Goal: Information Seeking & Learning: Check status

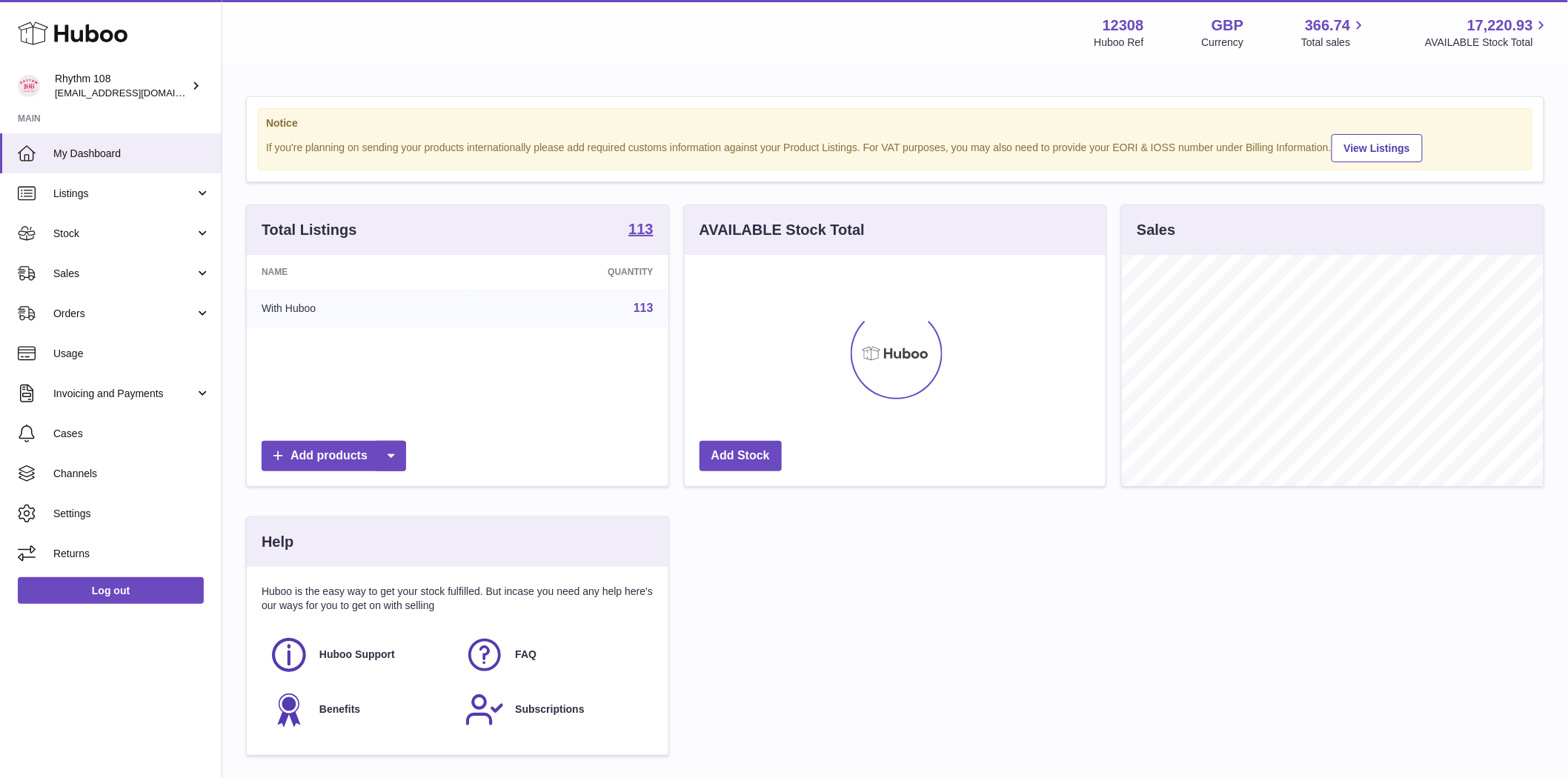
scroll to position [231, 421]
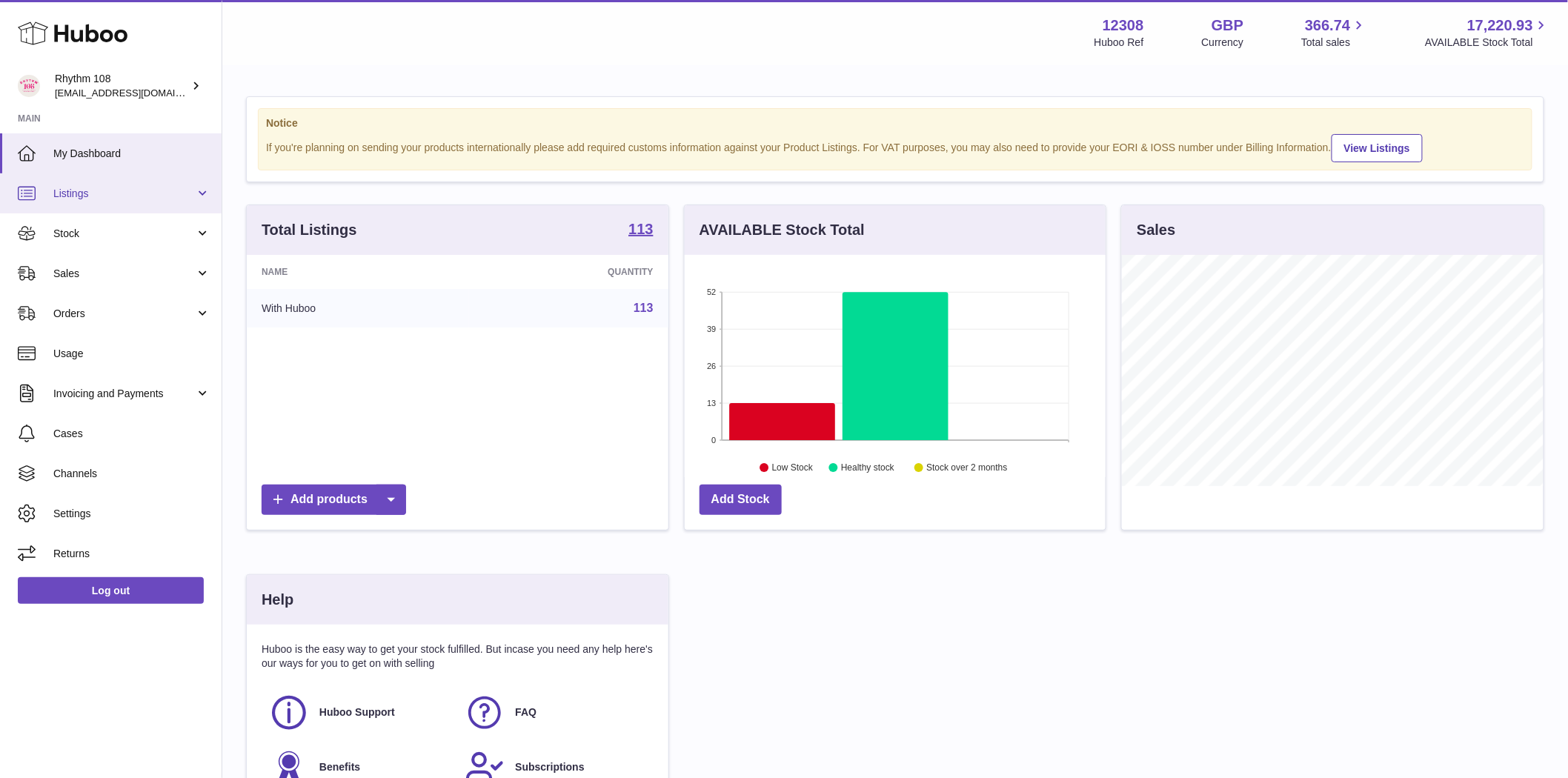
click at [76, 197] on span "Listings" at bounding box center [124, 194] width 141 height 14
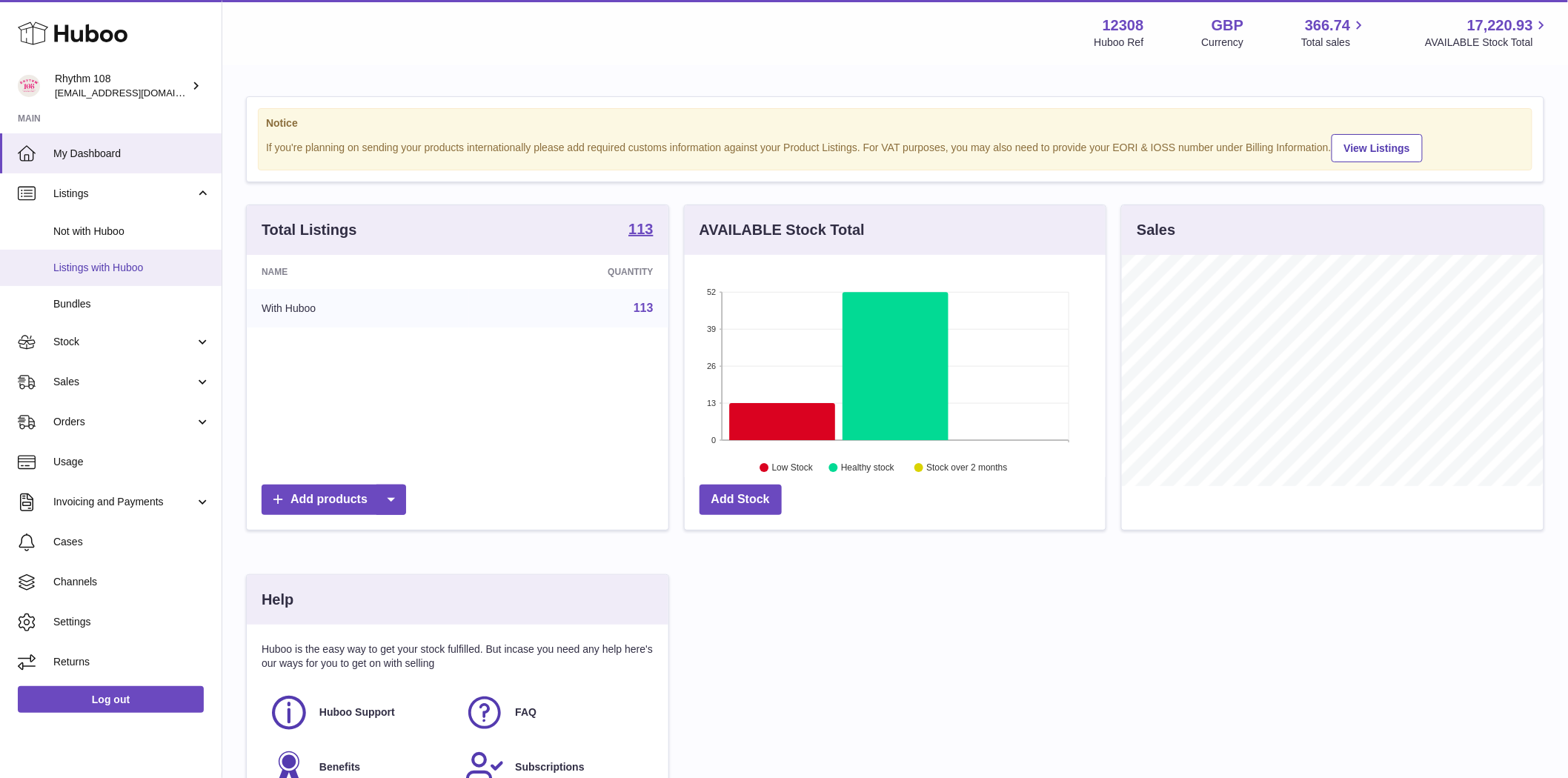
click at [83, 270] on span "Listings with Huboo" at bounding box center [132, 268] width 157 height 14
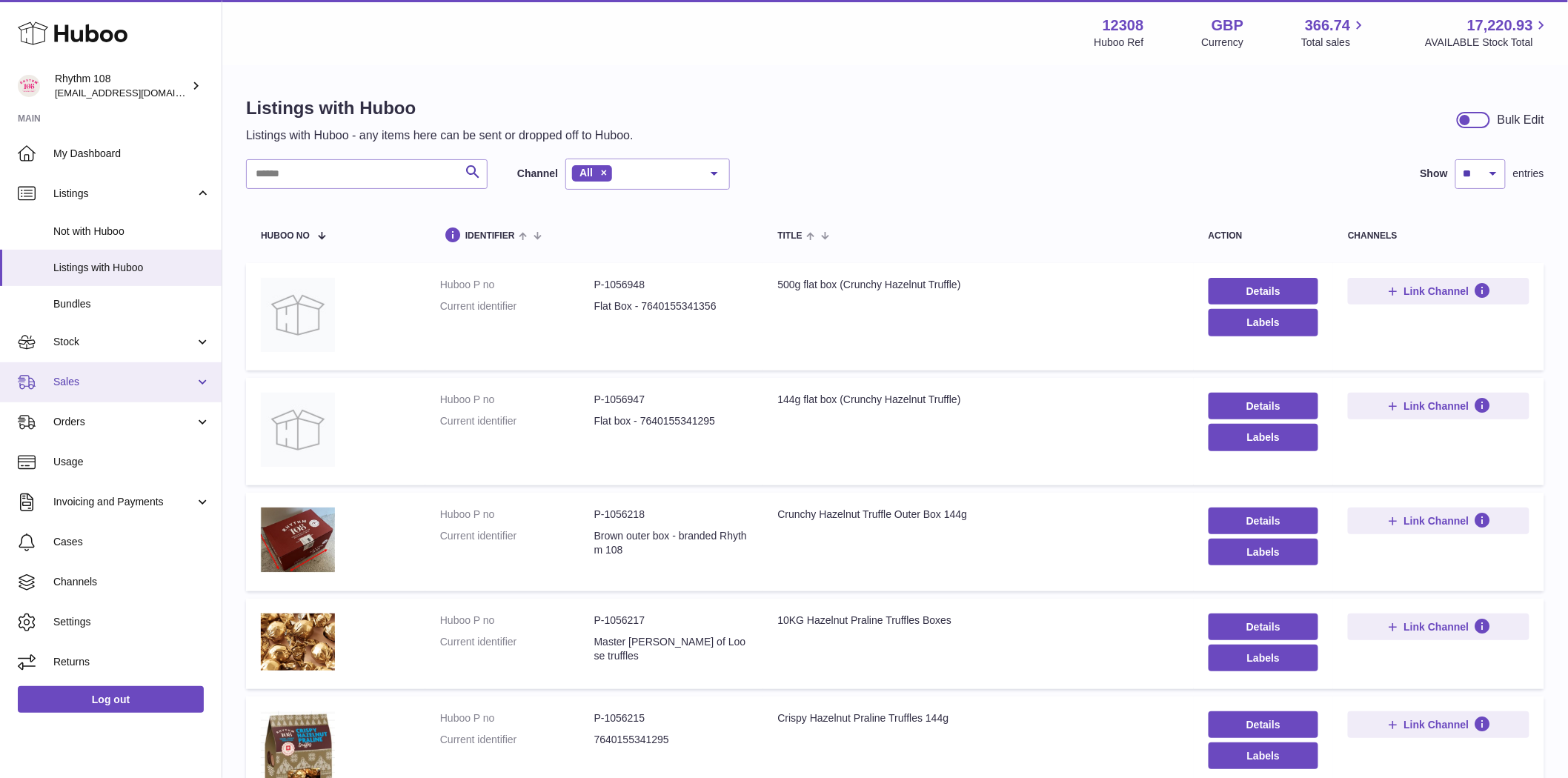
click at [76, 386] on span "Sales" at bounding box center [124, 382] width 141 height 14
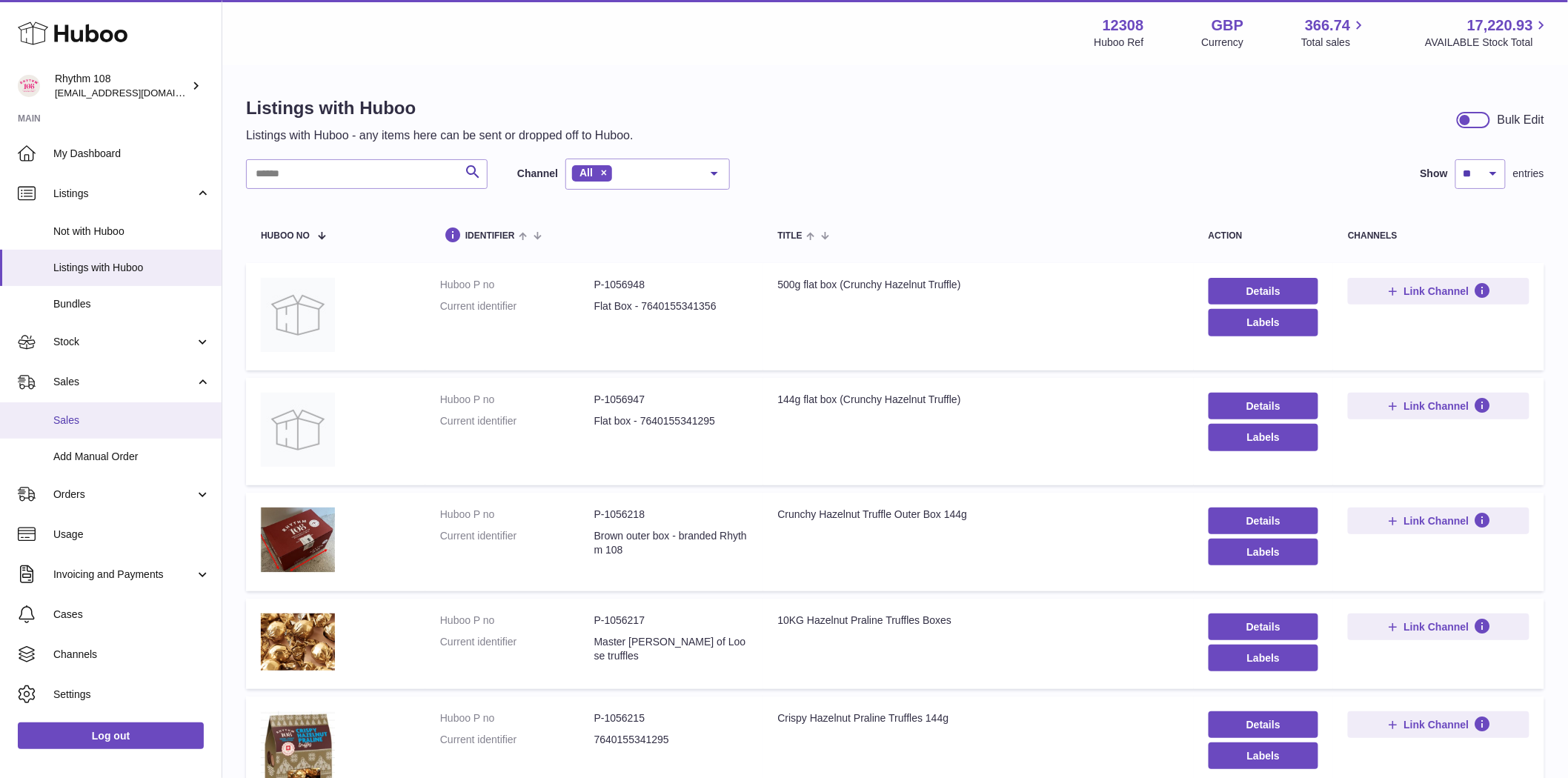
click at [81, 414] on span "Sales" at bounding box center [132, 421] width 157 height 14
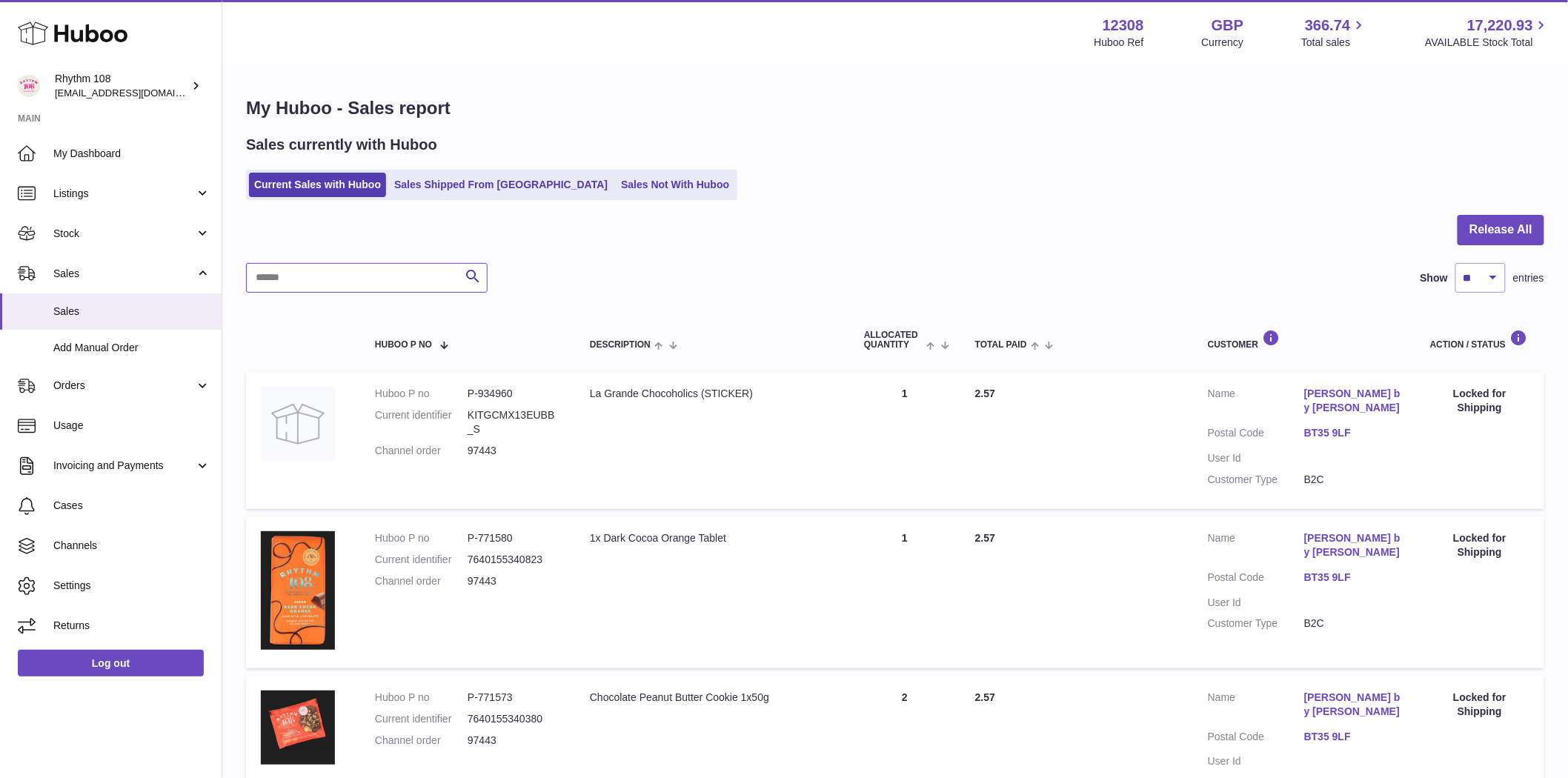
click at [313, 277] on input "text" at bounding box center [367, 278] width 242 height 30
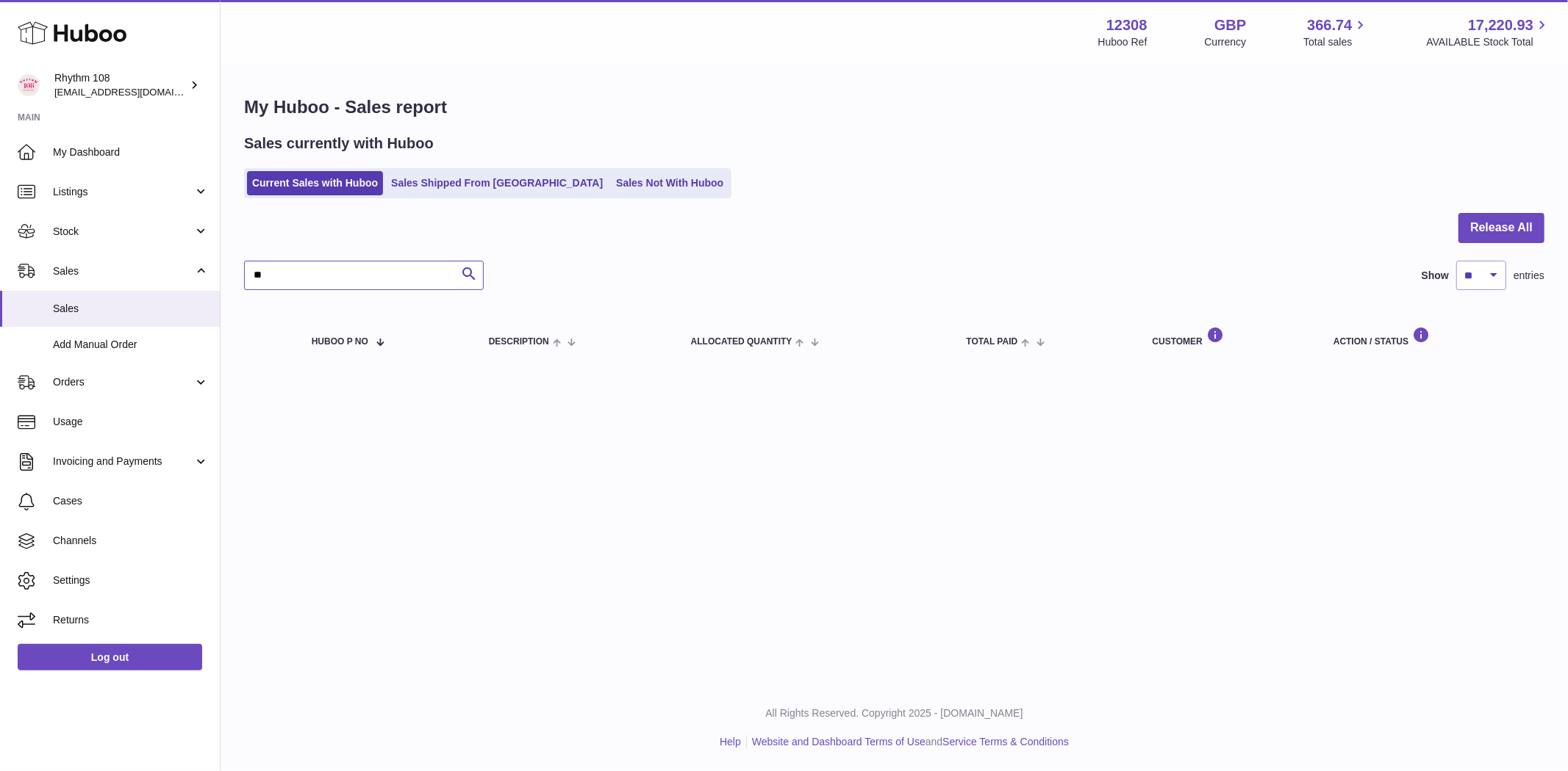
type input "*"
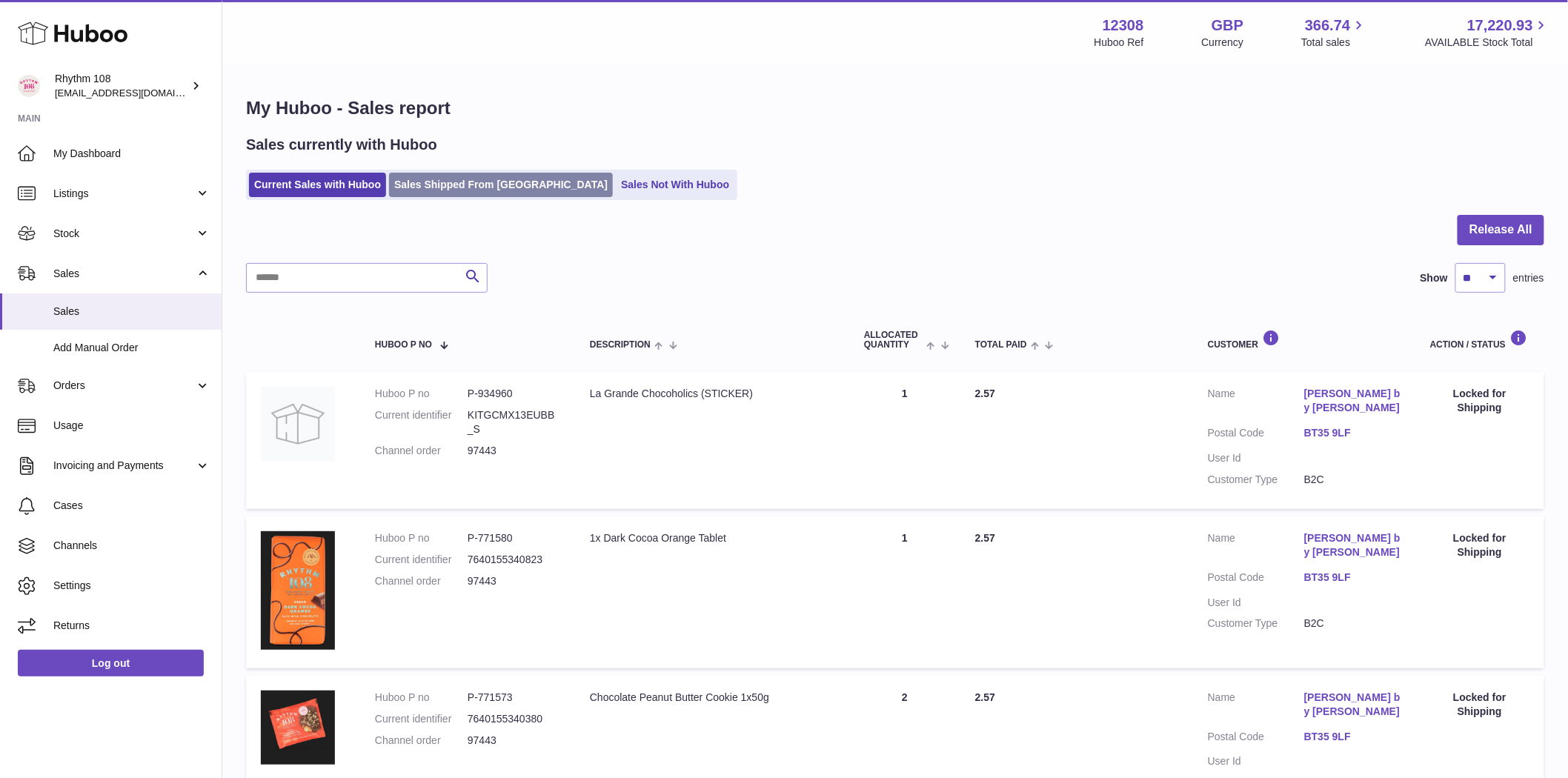
click at [467, 183] on link "Sales Shipped From Huboo" at bounding box center [501, 185] width 224 height 24
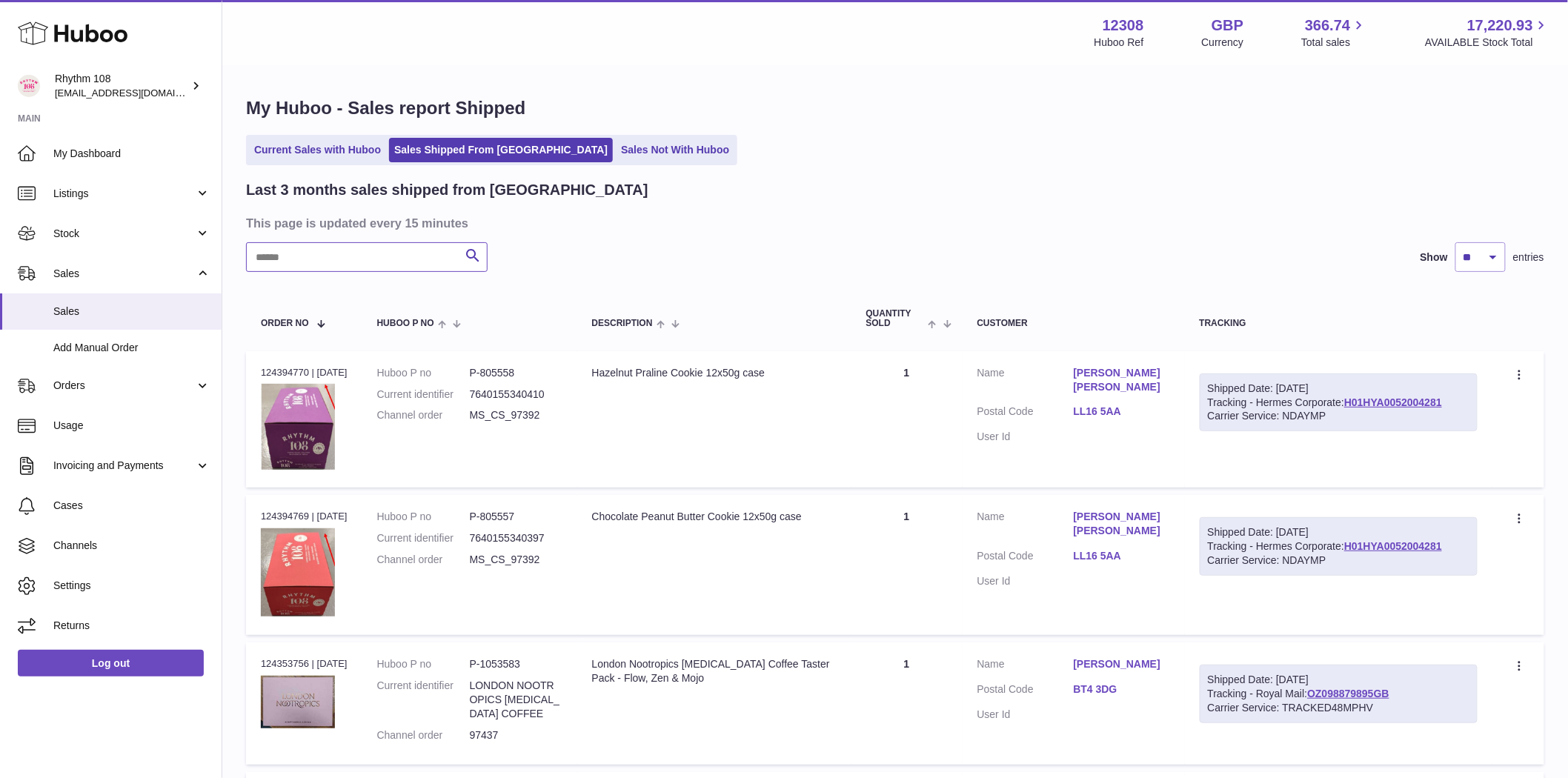
click at [286, 271] on input "text" at bounding box center [367, 258] width 242 height 30
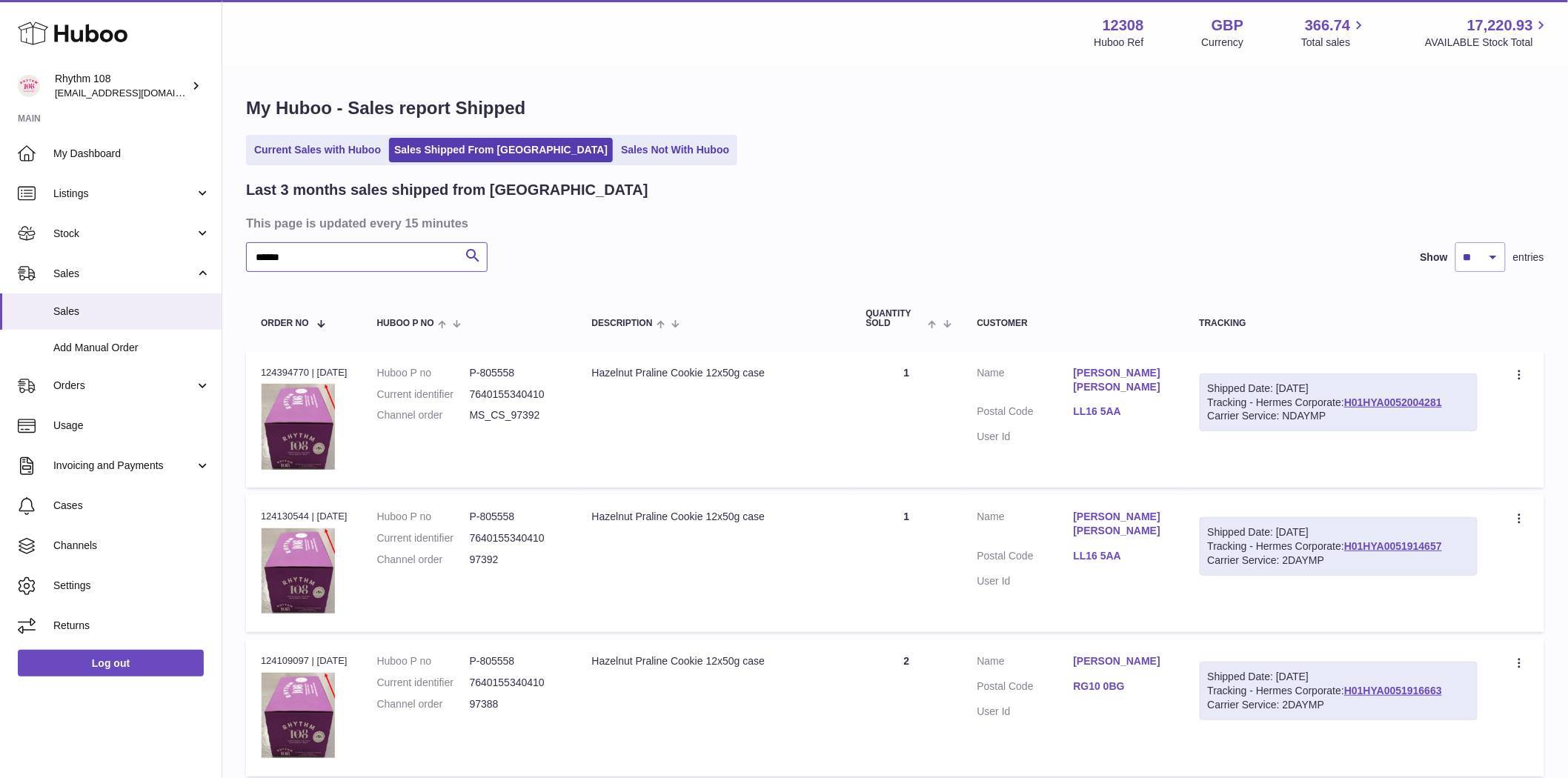
type input "******"
drag, startPoint x: 576, startPoint y: 429, endPoint x: 508, endPoint y: 421, distance: 68.5
click at [508, 421] on dl "Huboo P no P-805558 Current identifier 7640155340410 Channel order MS_CS_97392" at bounding box center [470, 398] width 185 height 65
click at [1127, 365] on td "Customer Name Victoria Isabelle Owens Postal Code LL16 5AA User Id" at bounding box center [1074, 419] width 223 height 137
click at [763, 410] on td "Description Hazelnut Praline Cookie 12x50g case" at bounding box center [714, 419] width 274 height 137
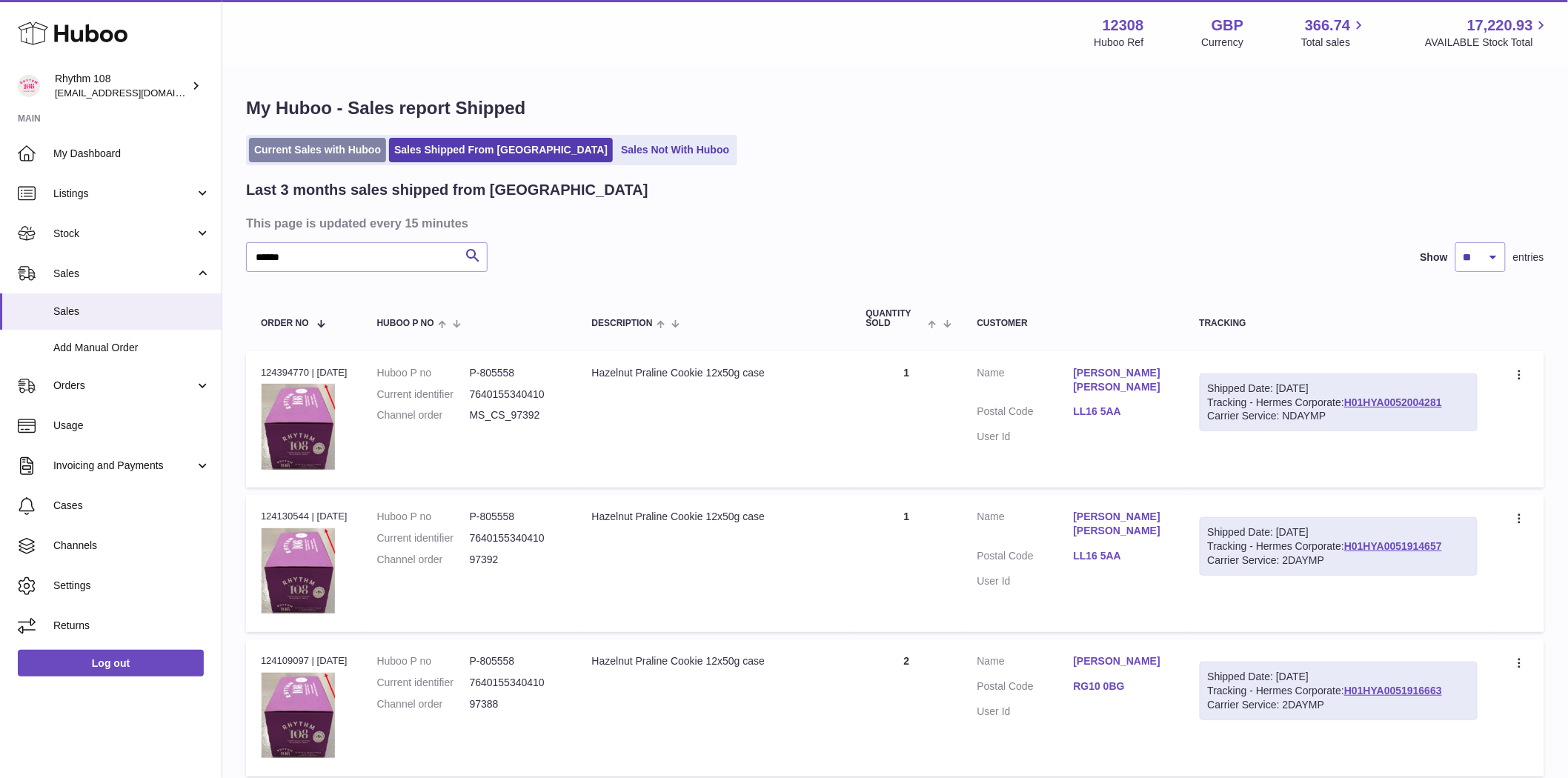
click at [317, 141] on link "Current Sales with Huboo" at bounding box center [317, 150] width 137 height 24
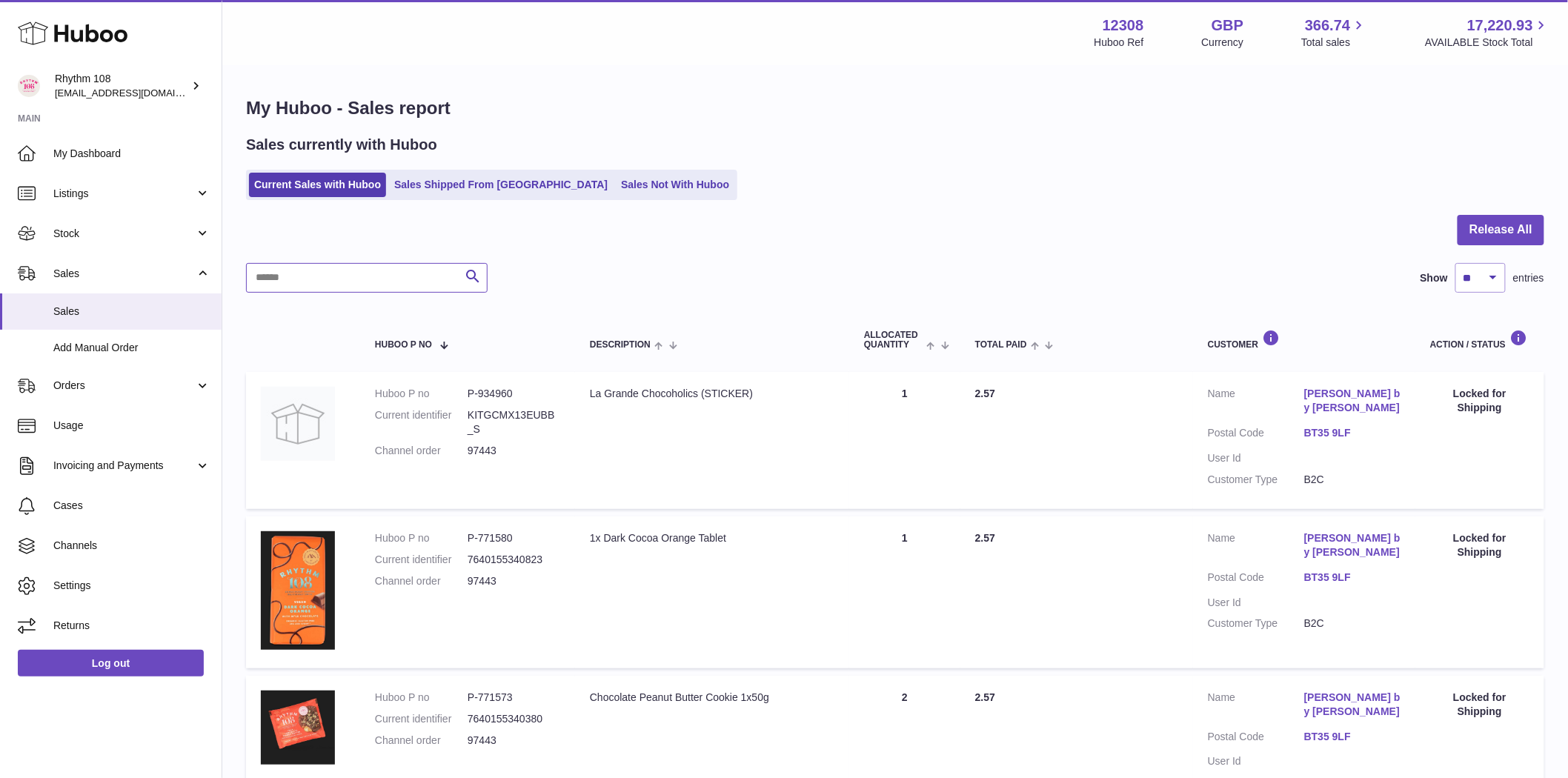
click at [293, 283] on input "text" at bounding box center [367, 278] width 242 height 30
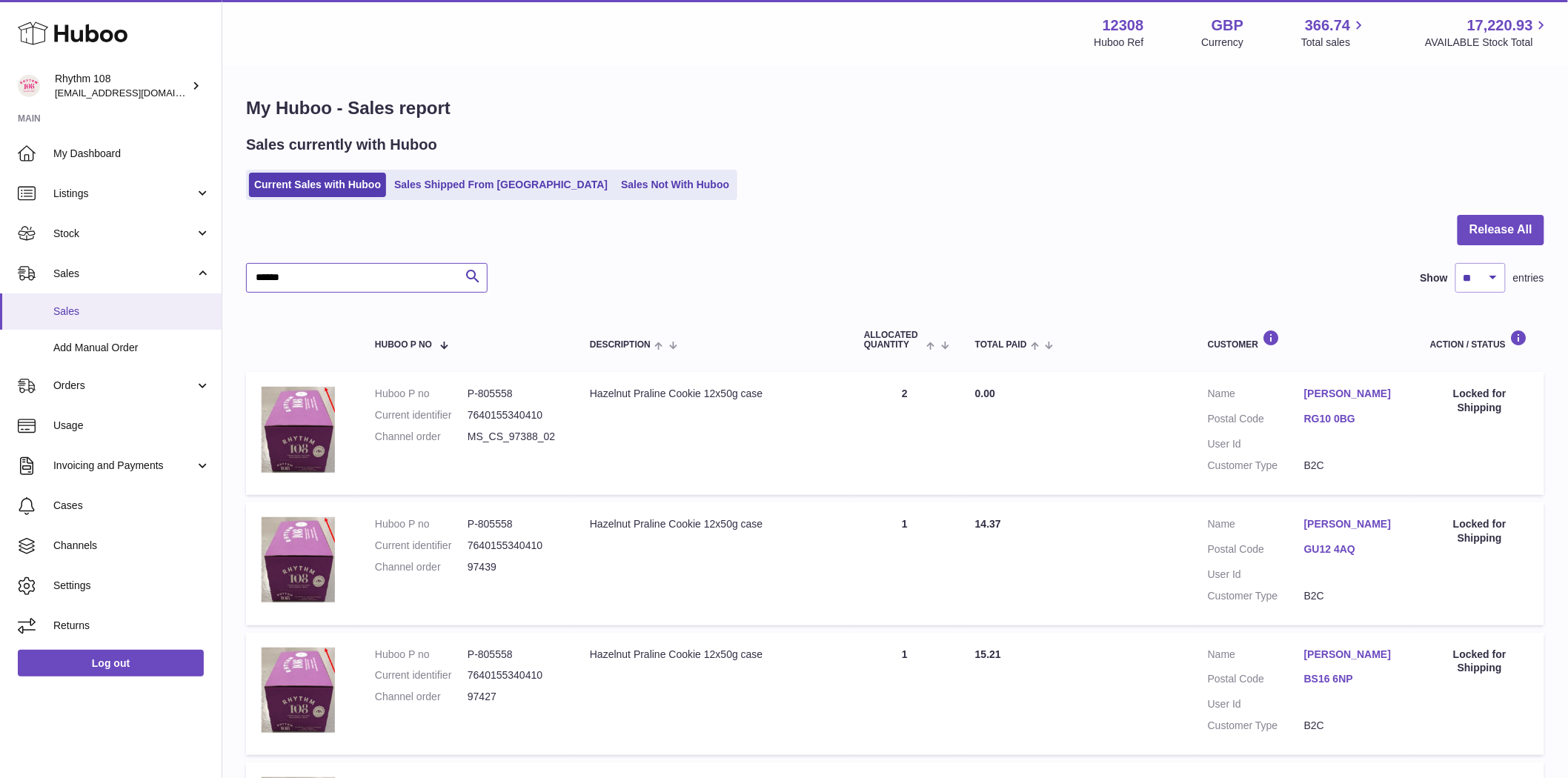
type input "******"
drag, startPoint x: 923, startPoint y: 404, endPoint x: 887, endPoint y: 404, distance: 36.0
click at [887, 404] on td "Quantity Sold 2" at bounding box center [904, 433] width 111 height 123
drag, startPoint x: 548, startPoint y: 441, endPoint x: 477, endPoint y: 444, distance: 71.1
click at [477, 444] on dd "MS_CS_97388_02" at bounding box center [514, 437] width 93 height 14
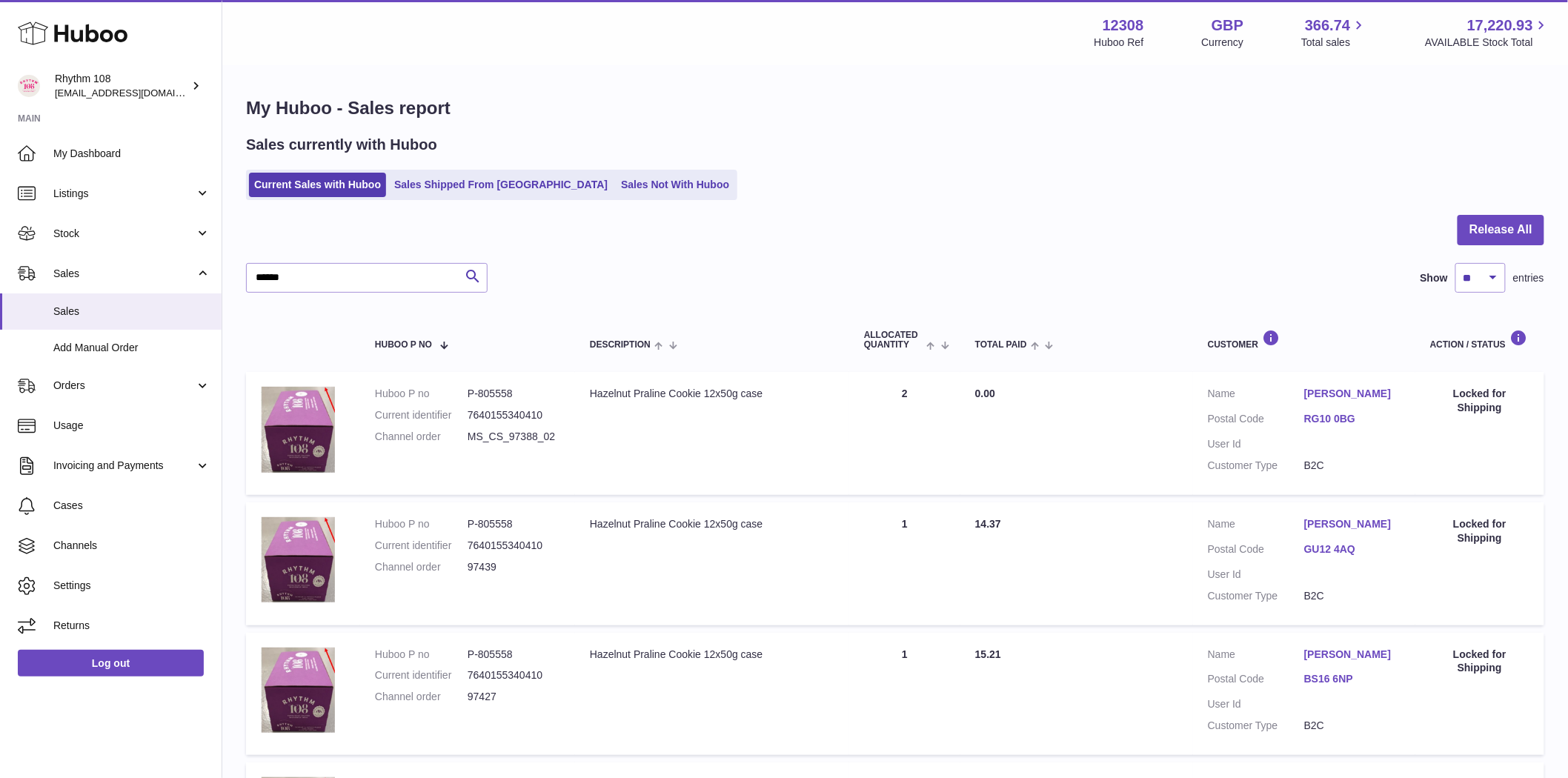
click at [519, 444] on dd "MS_CS_97388_02" at bounding box center [514, 437] width 93 height 14
drag, startPoint x: 1389, startPoint y: 404, endPoint x: 1300, endPoint y: 396, distance: 89.4
click at [1300, 396] on dl "Customer Name Josie Greener Postal Code RG10 0BG User Id Customer Type B2C" at bounding box center [1304, 433] width 193 height 93
copy dl "[PERSON_NAME]"
click at [458, 188] on link "Sales Shipped From [GEOGRAPHIC_DATA]" at bounding box center [501, 185] width 224 height 24
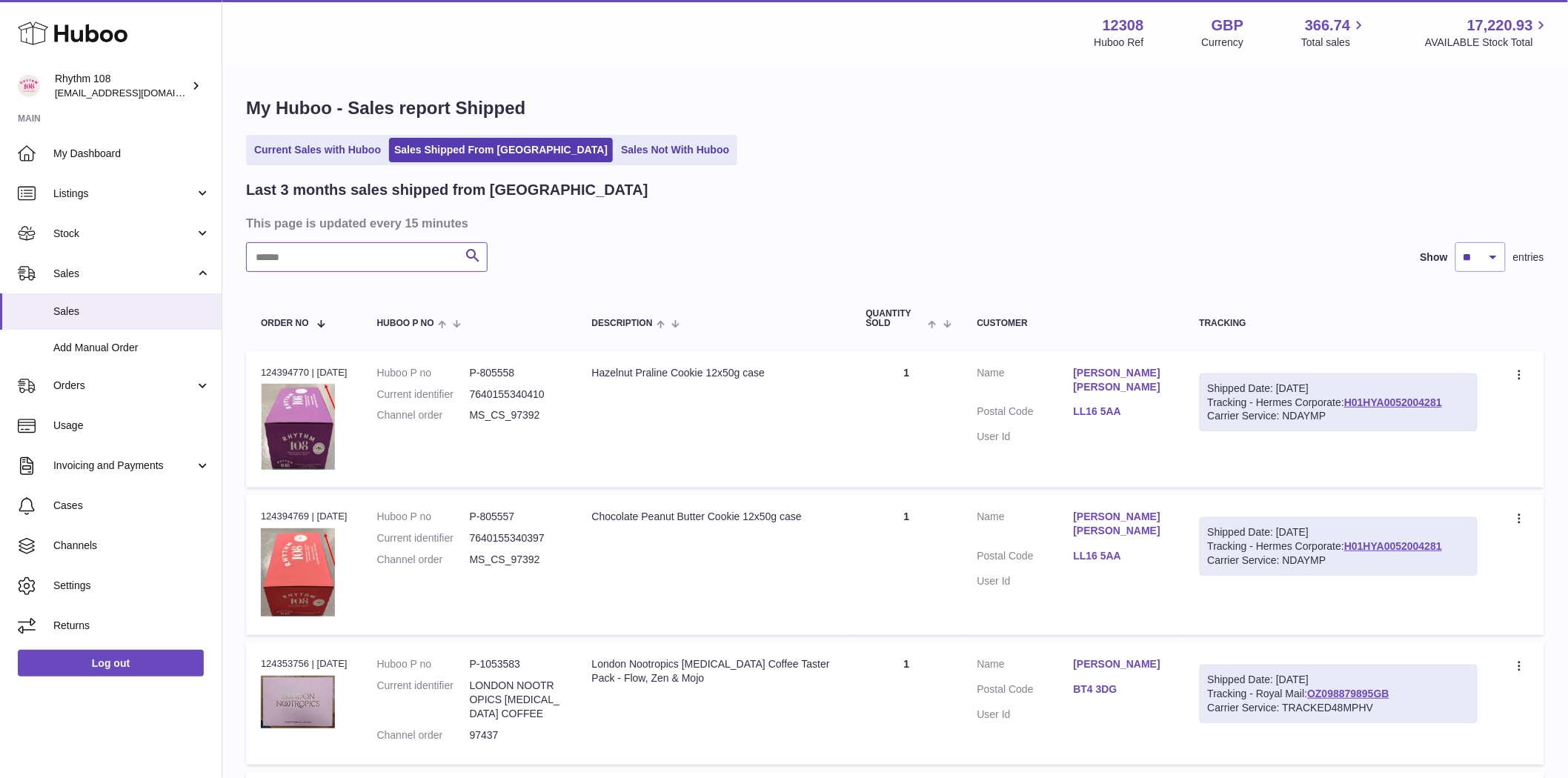
click at [306, 262] on input "text" at bounding box center [367, 258] width 242 height 30
paste input "**********"
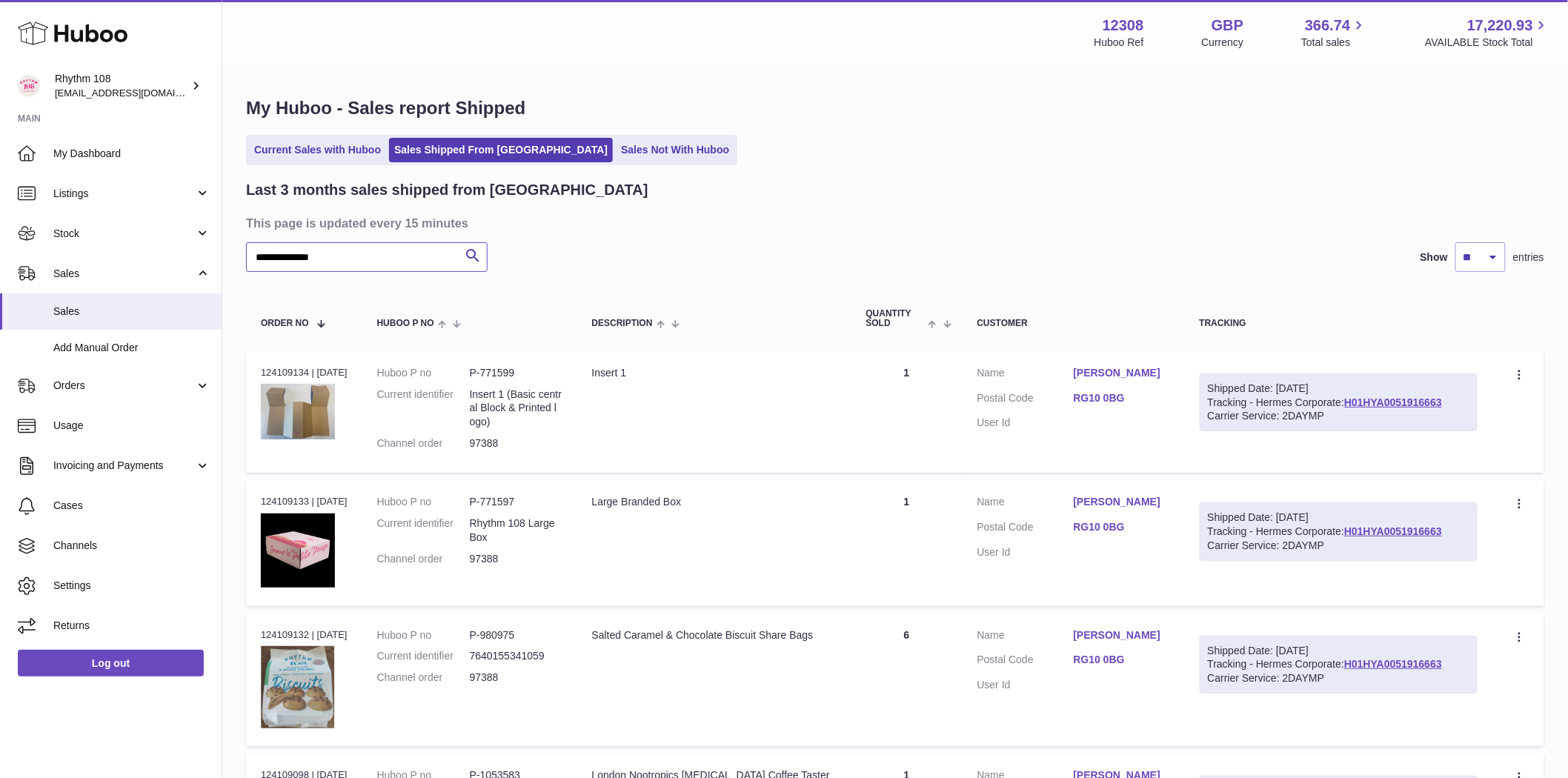
scroll to position [365, 0]
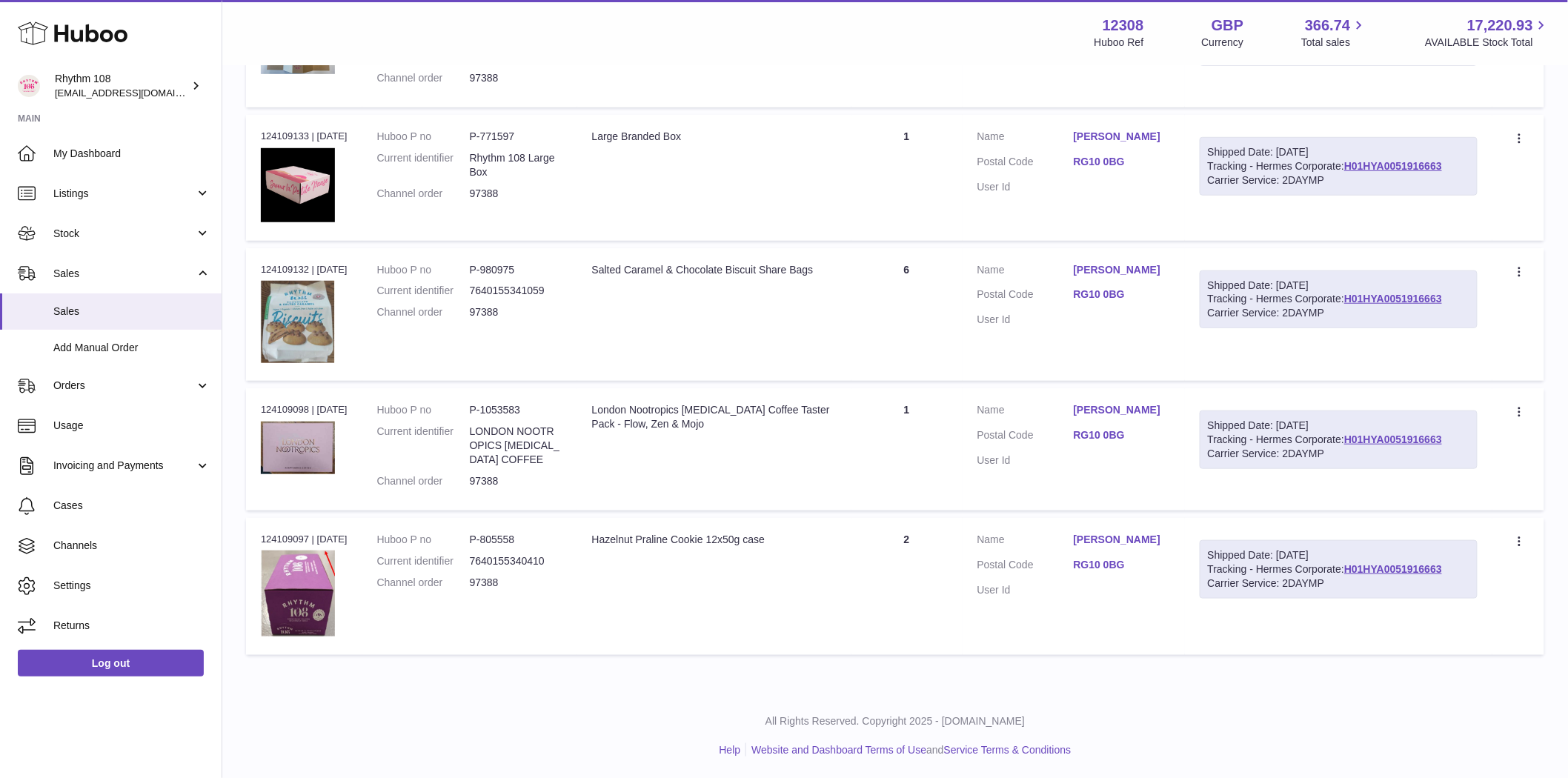
type input "**********"
click at [297, 535] on div "Order no 124109097 | [DATE]" at bounding box center [304, 539] width 86 height 13
copy div "124109097"
click at [292, 541] on div "Order no 124109097 | [DATE]" at bounding box center [304, 539] width 86 height 13
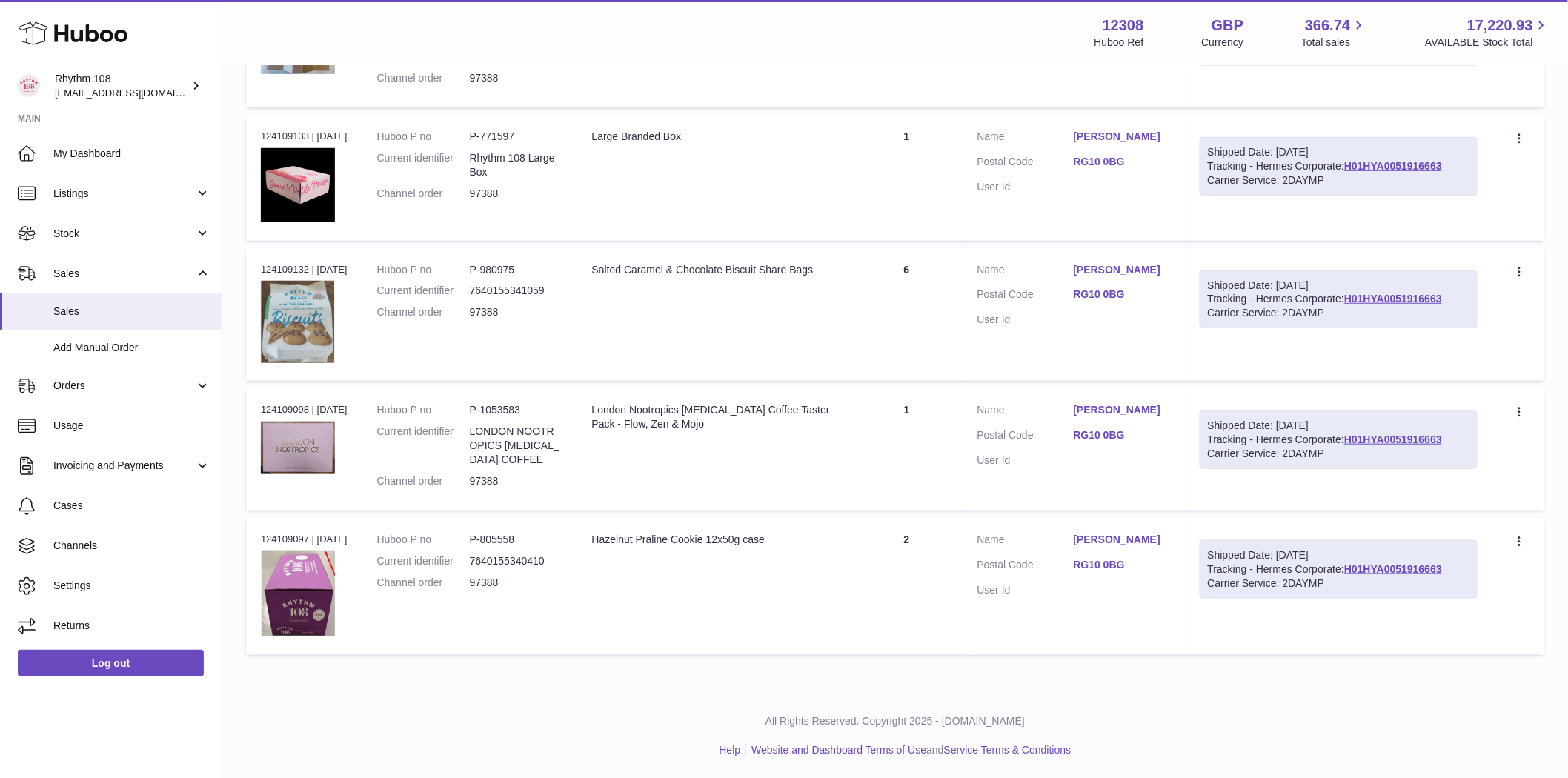
click at [279, 535] on div "Order no 124109097 | [DATE]" at bounding box center [304, 539] width 86 height 13
copy div "124109097"
